Goal: Transaction & Acquisition: Purchase product/service

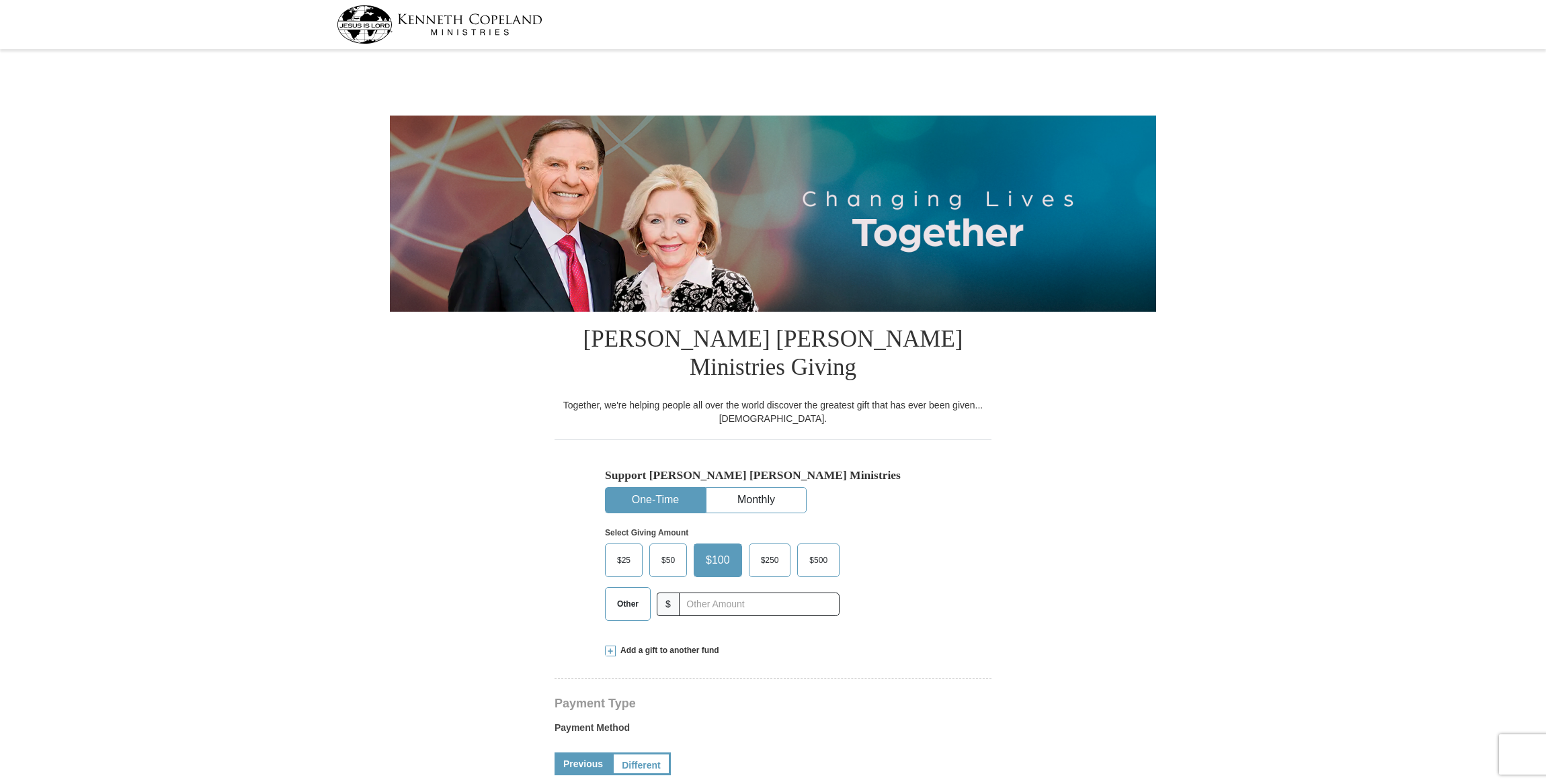
select select "MI"
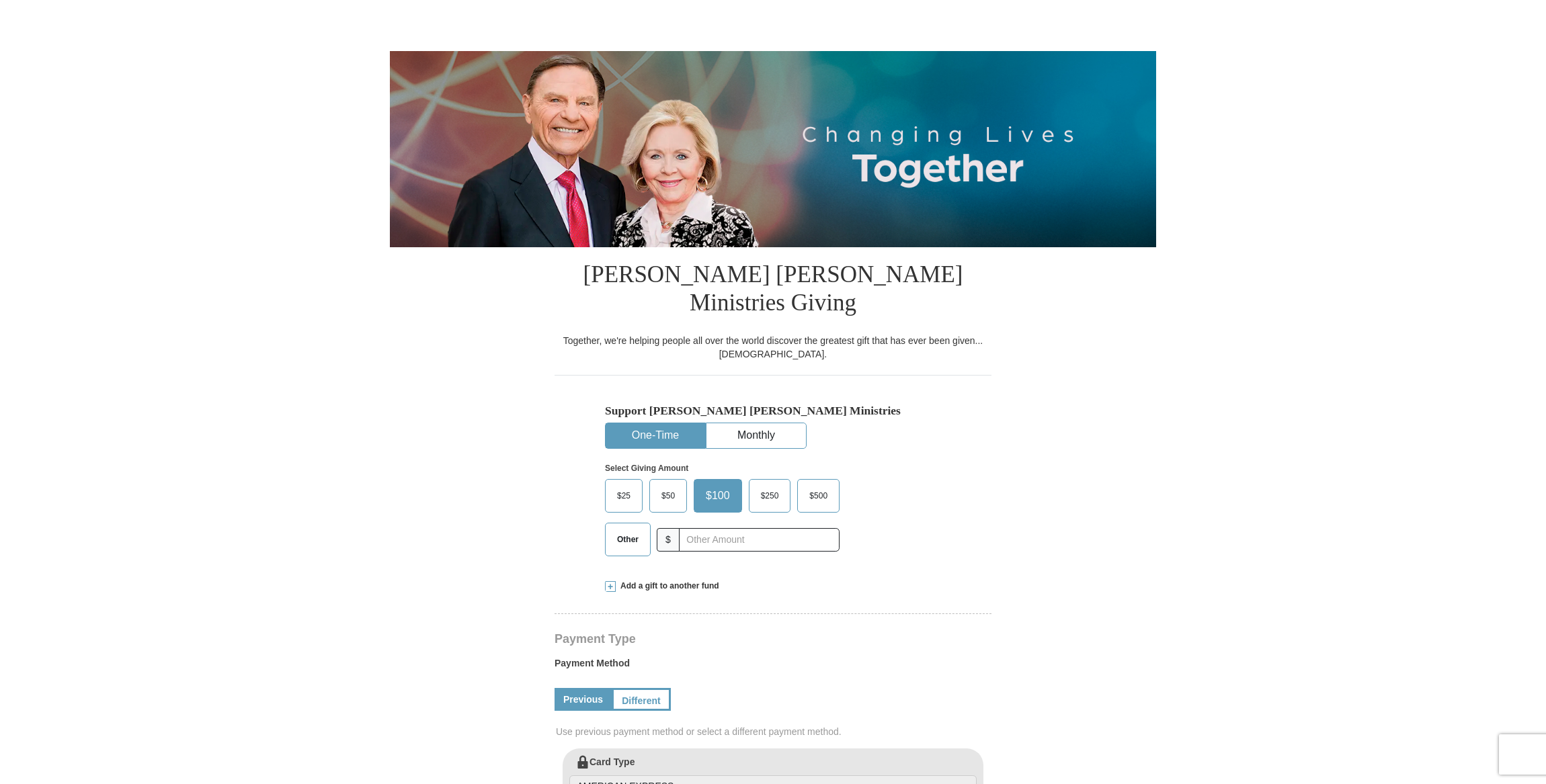
scroll to position [84, 0]
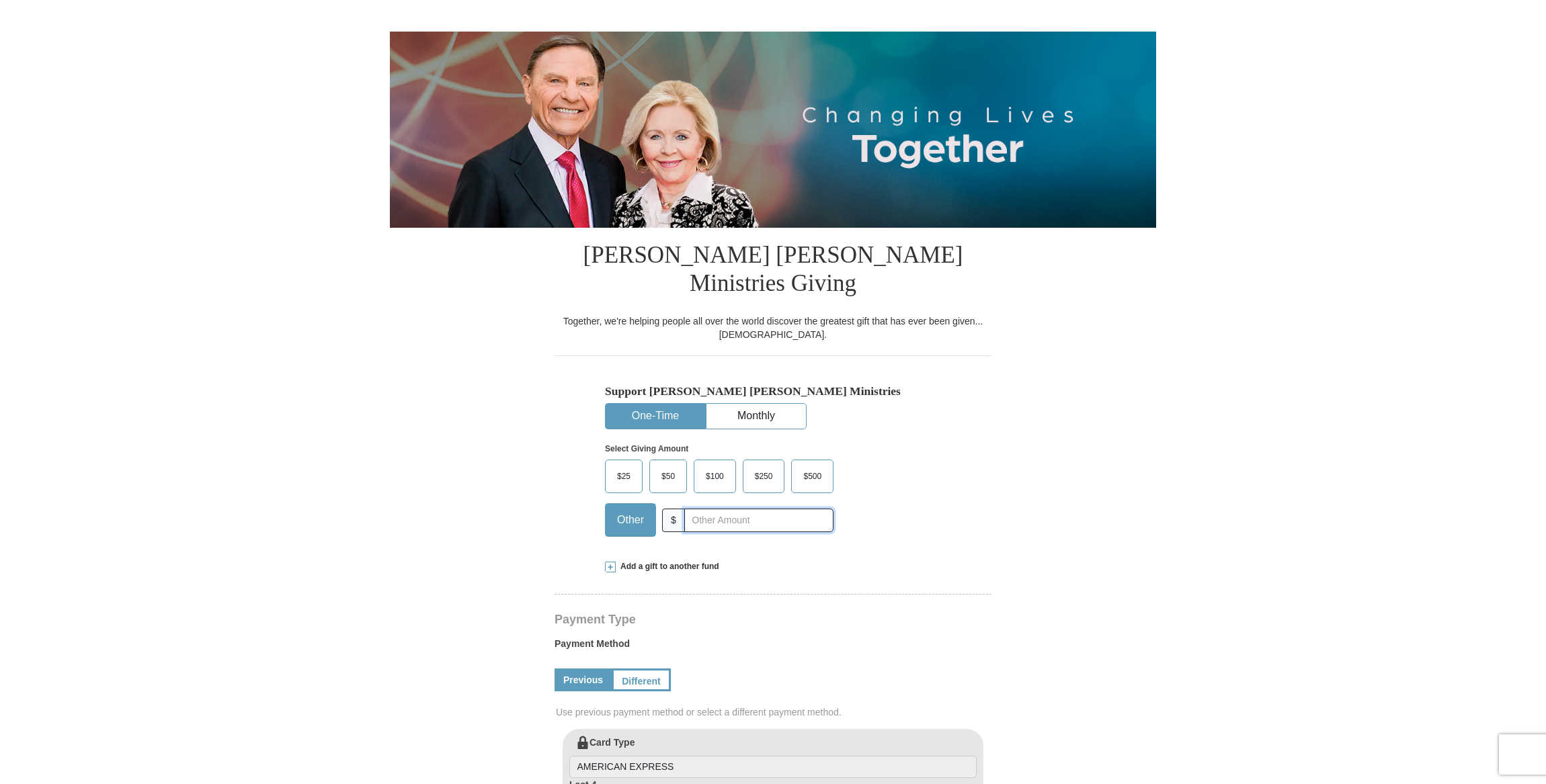
click at [719, 508] on input "text" at bounding box center [759, 519] width 149 height 23
type input "1000"
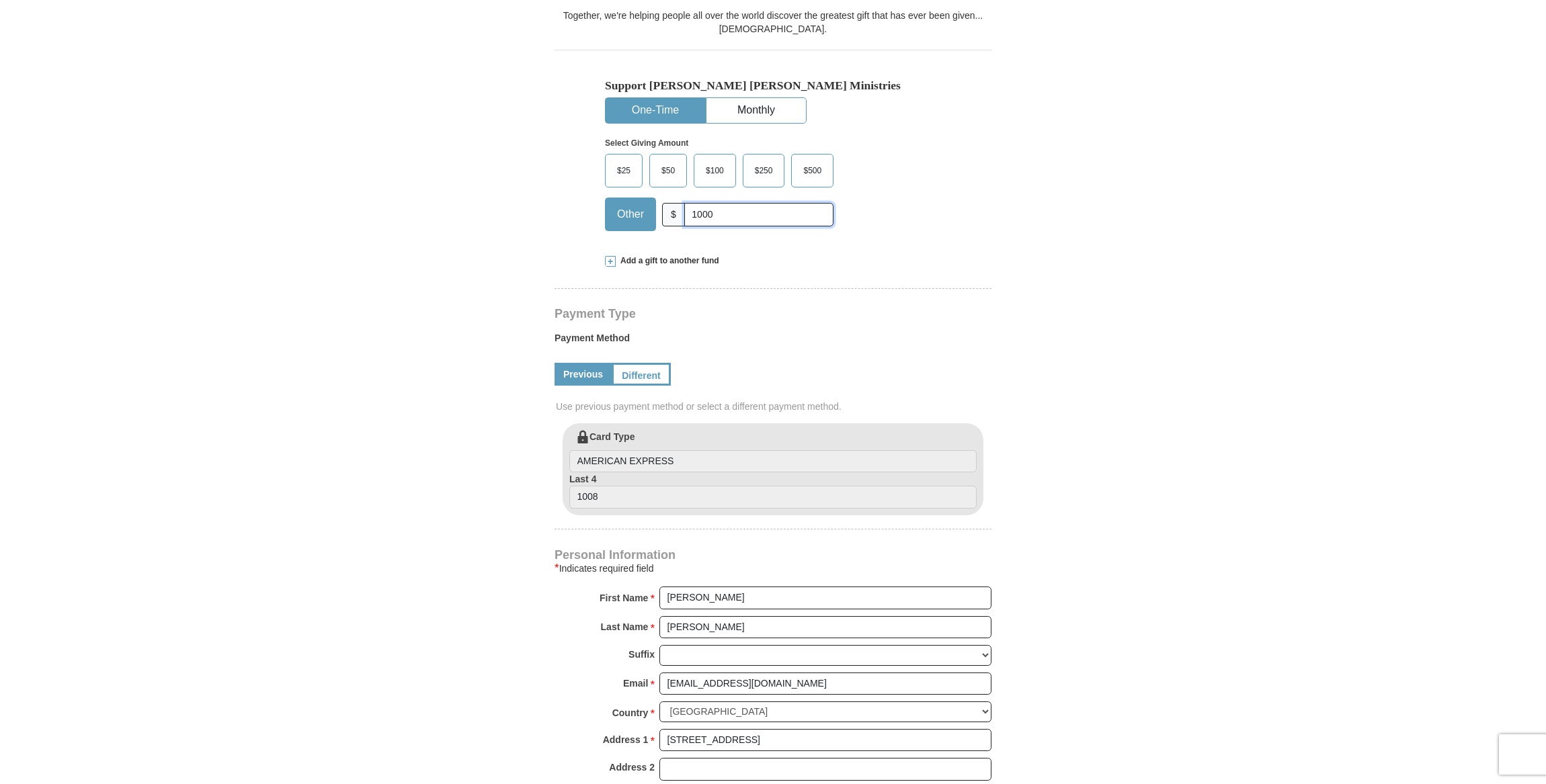
scroll to position [420, 0]
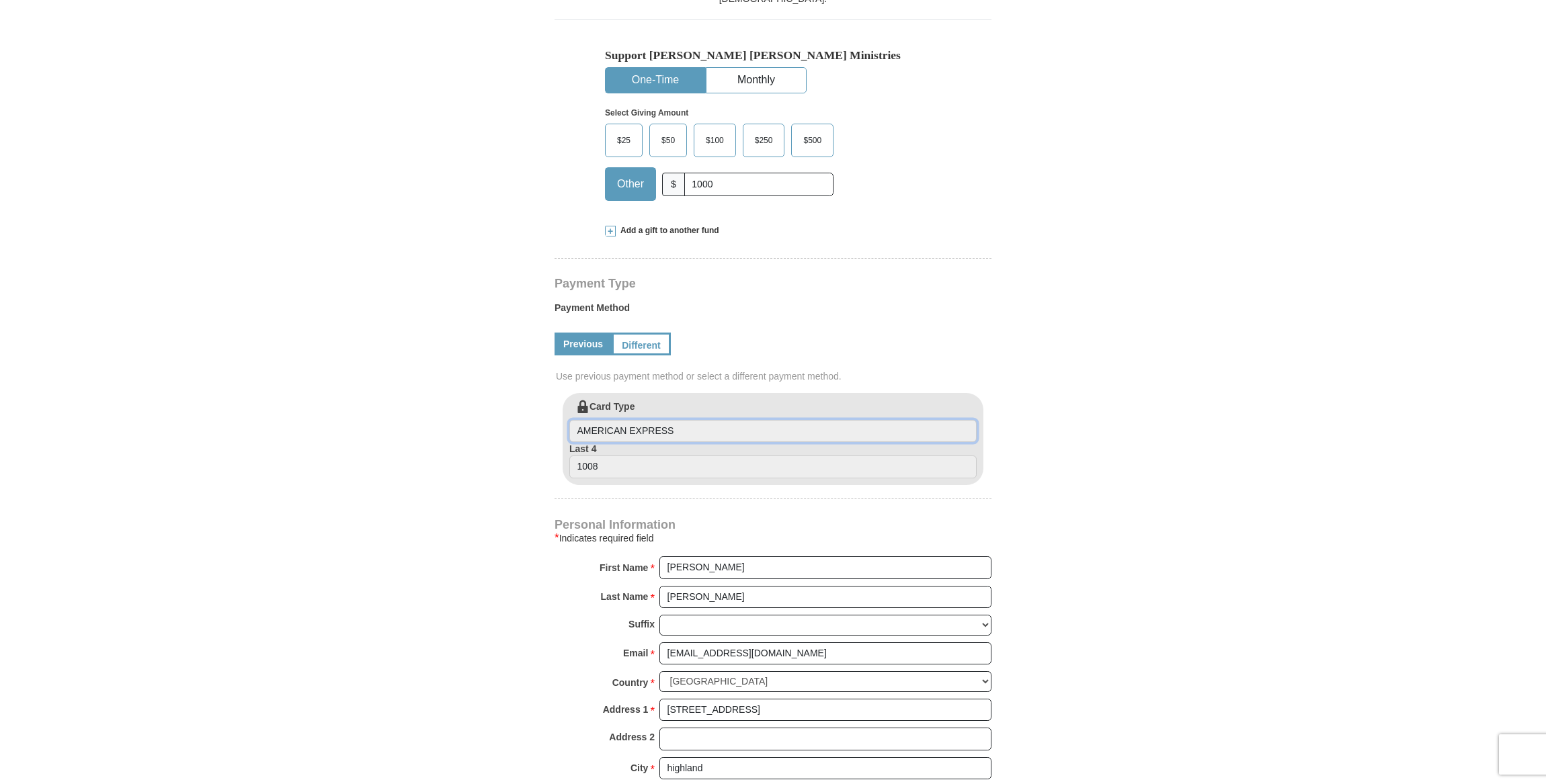
click at [689, 420] on input "AMERICAN EXPRESS" at bounding box center [773, 431] width 408 height 23
click at [639, 333] on link "Different" at bounding box center [639, 344] width 56 height 23
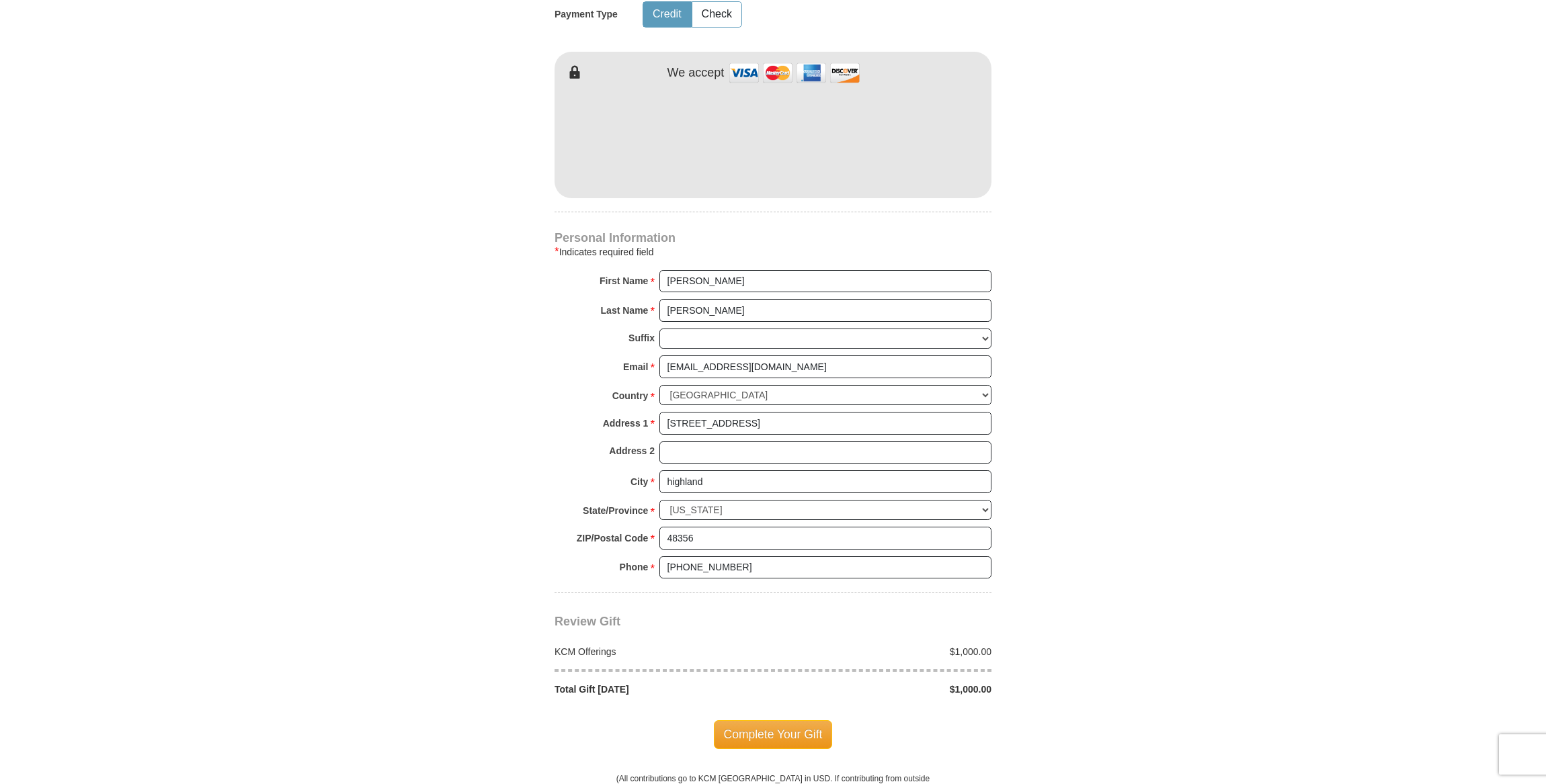
scroll to position [924, 0]
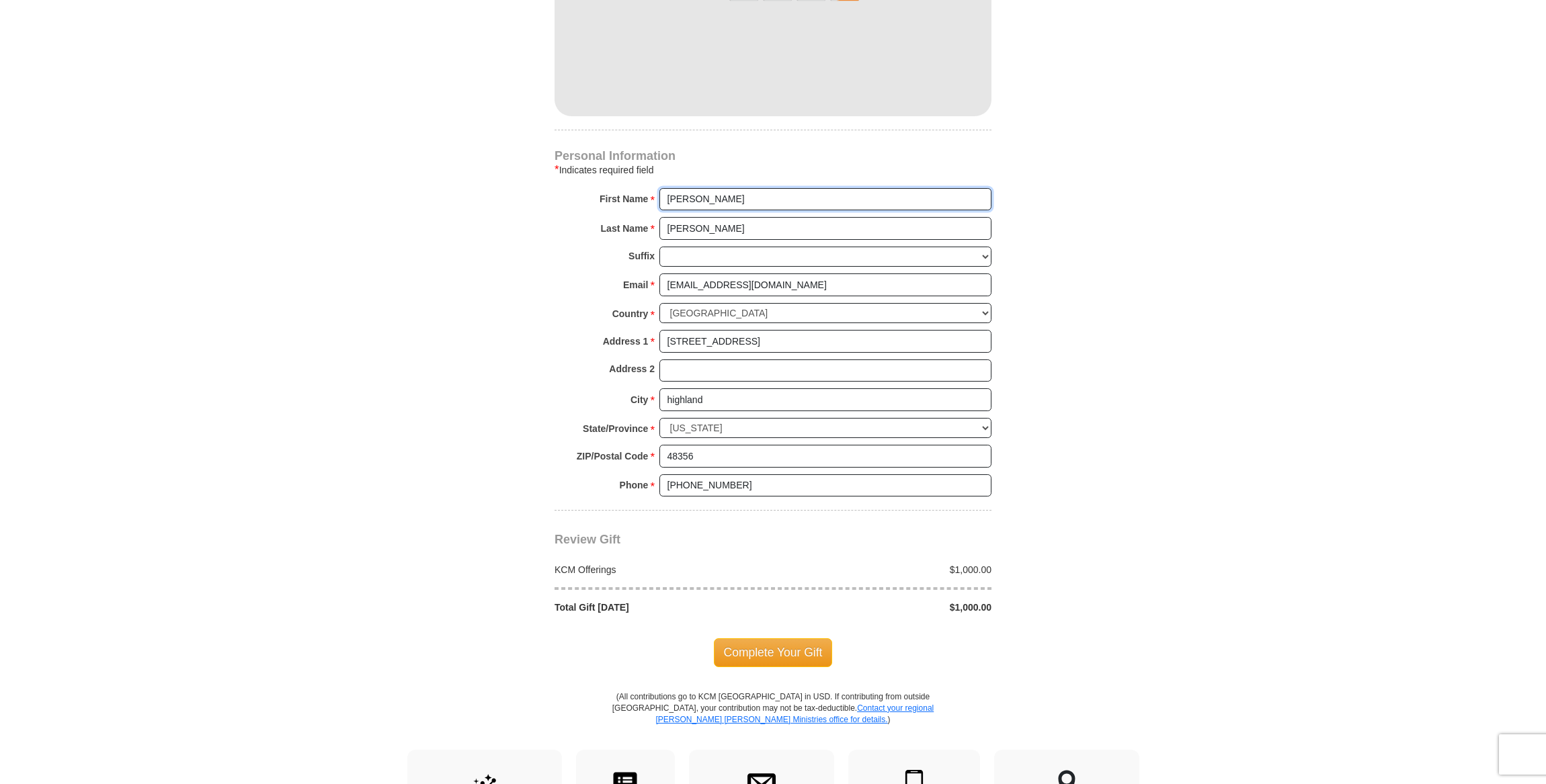
click at [707, 188] on input "William" at bounding box center [825, 199] width 332 height 23
type input "William & Brenda"
click at [797, 638] on span "Complete Your Gift" at bounding box center [773, 652] width 119 height 29
